Goal: Transaction & Acquisition: Purchase product/service

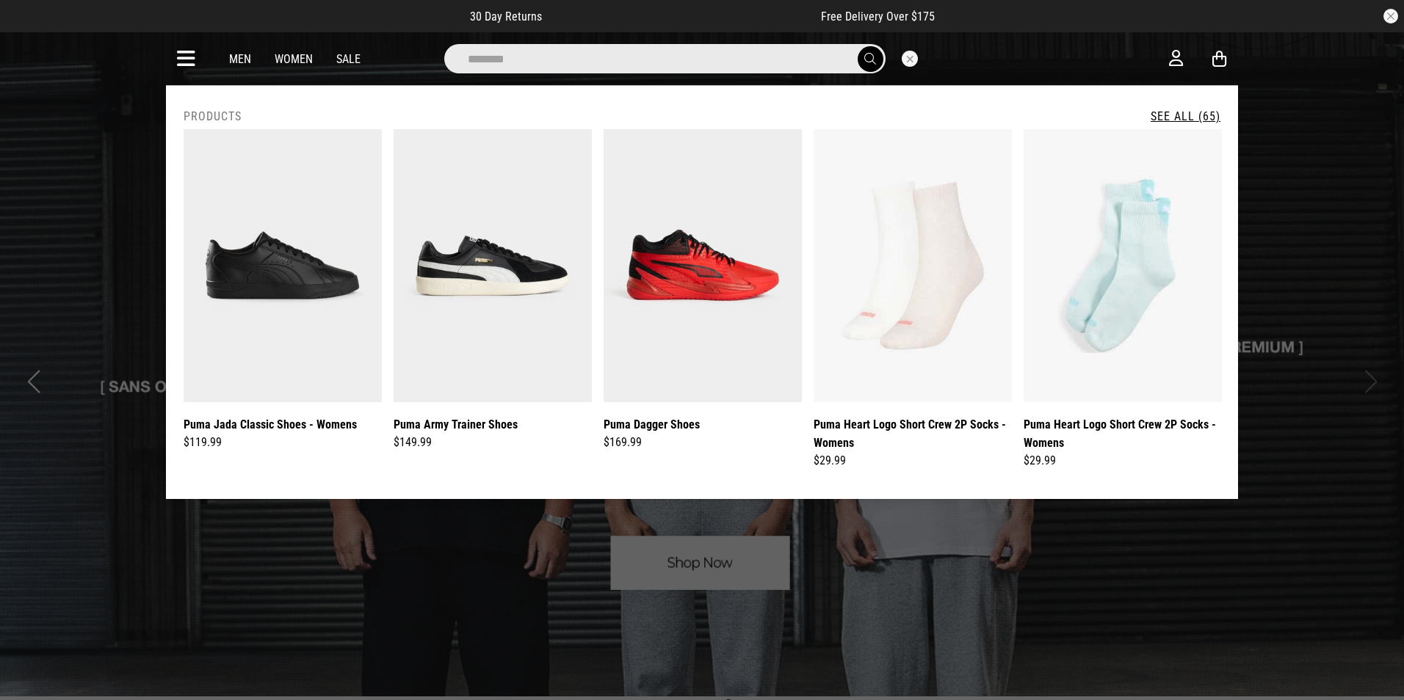
type input "**********"
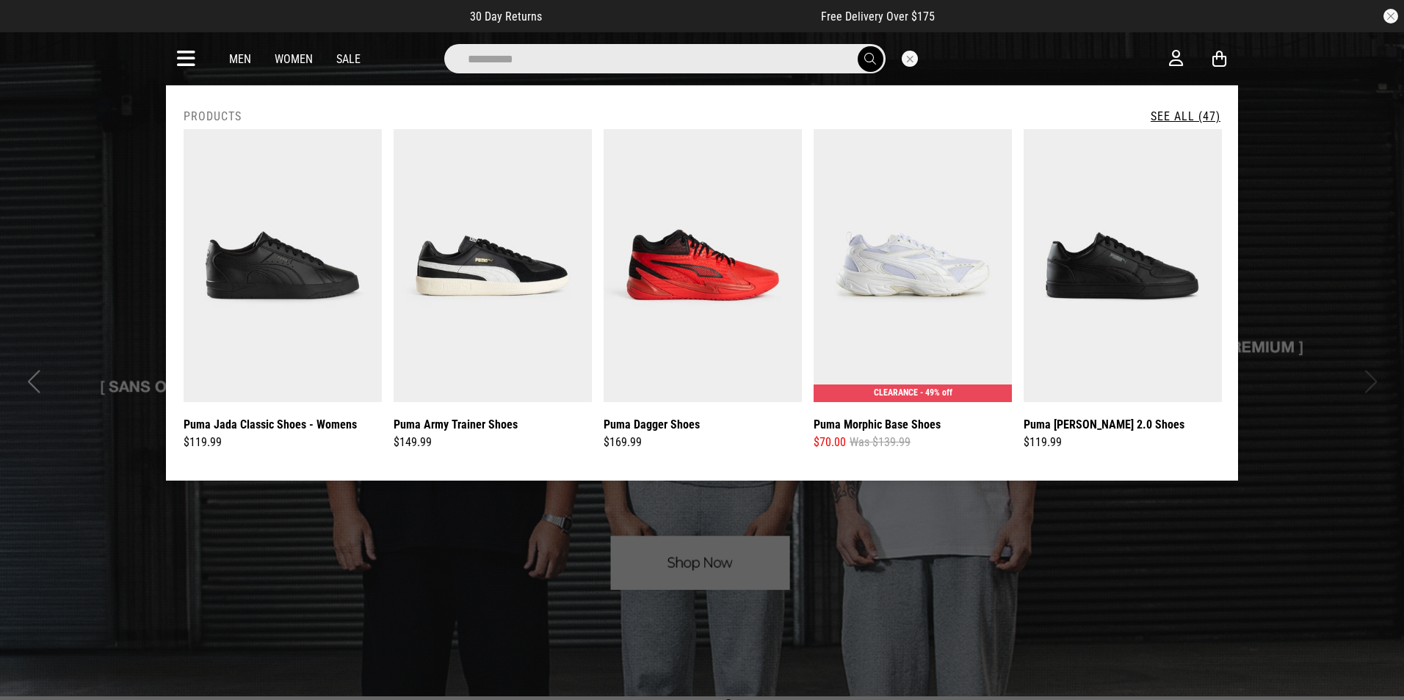
click at [862, 58] on button "submit" at bounding box center [871, 59] width 26 height 26
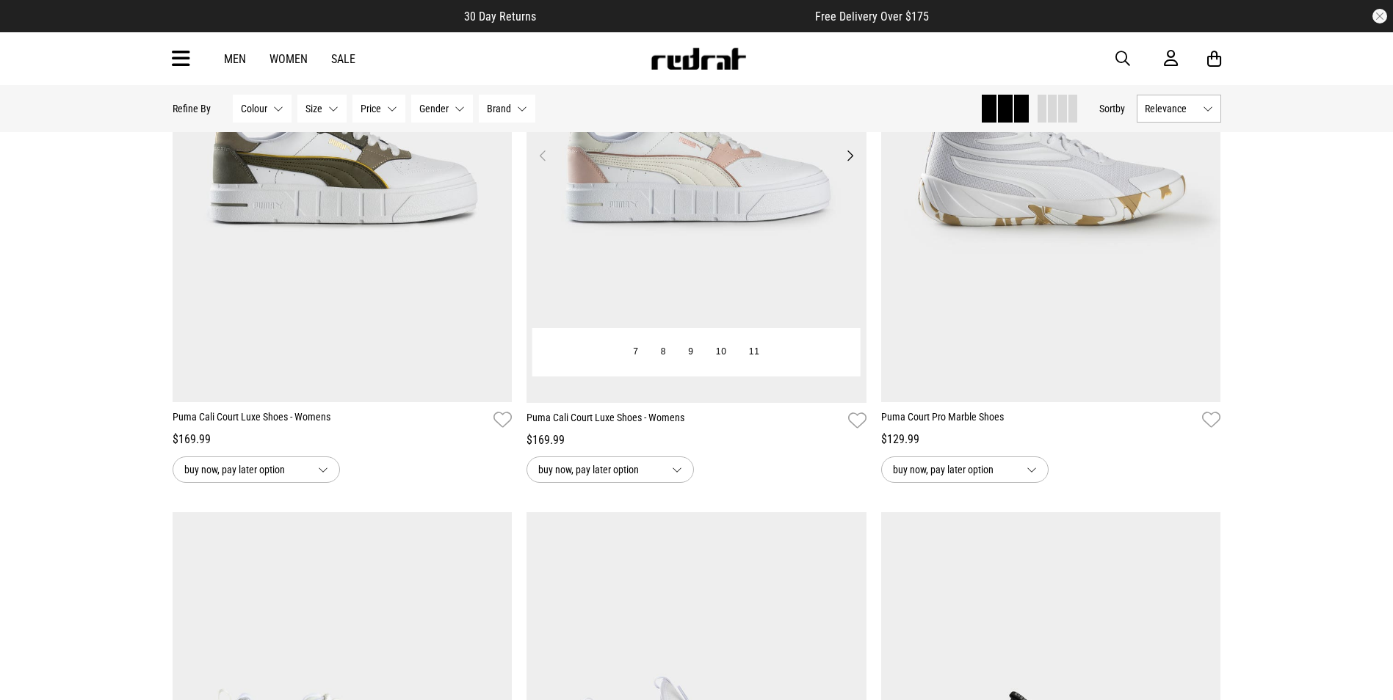
scroll to position [1468, 0]
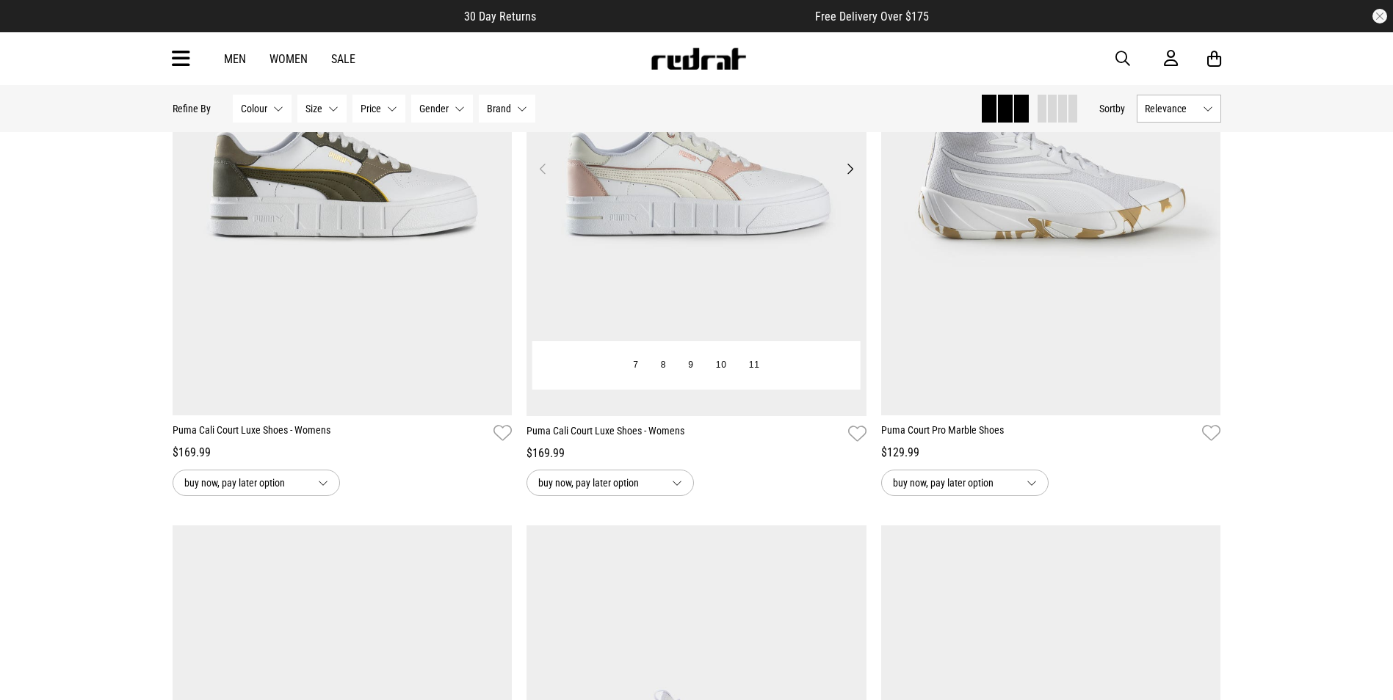
click at [786, 278] on img at bounding box center [696, 178] width 340 height 476
